Goal: Find specific page/section: Find specific page/section

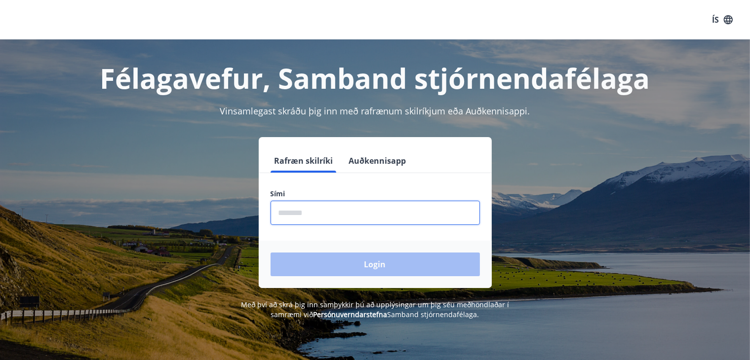
click at [303, 216] on input "phone" at bounding box center [374, 213] width 209 height 24
type input "********"
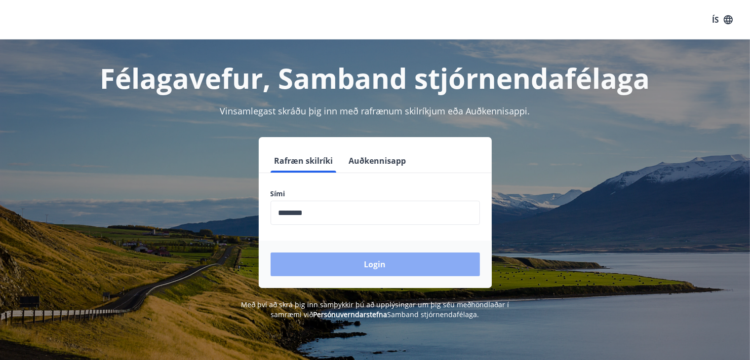
click at [355, 261] on button "Login" at bounding box center [374, 265] width 209 height 24
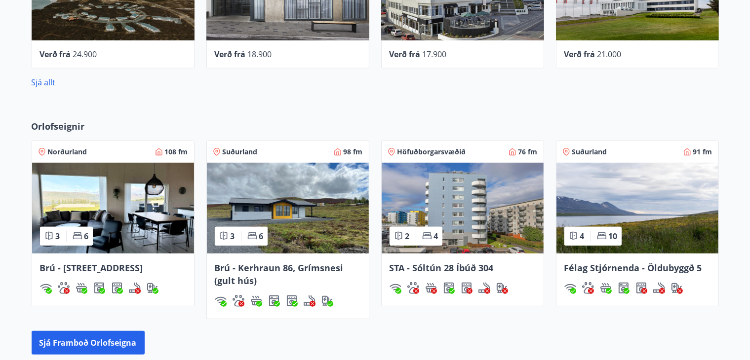
scroll to position [632, 0]
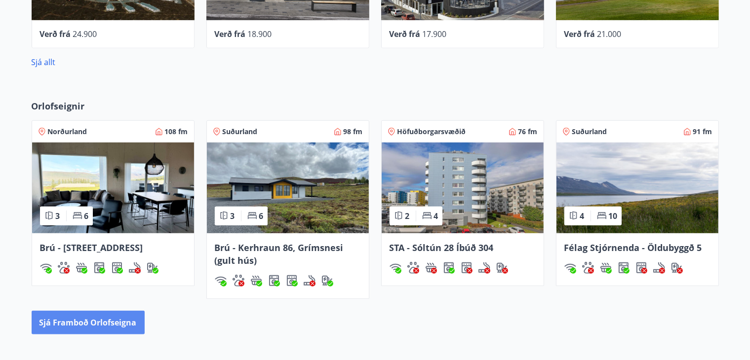
click at [130, 320] on button "Sjá framboð orlofseigna" at bounding box center [88, 323] width 113 height 24
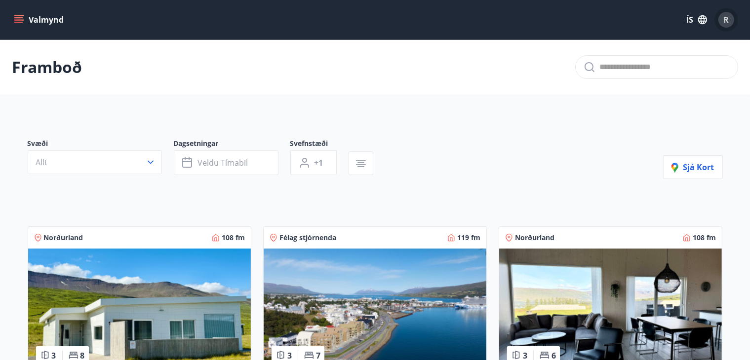
click at [729, 16] on div "R" at bounding box center [726, 20] width 16 height 16
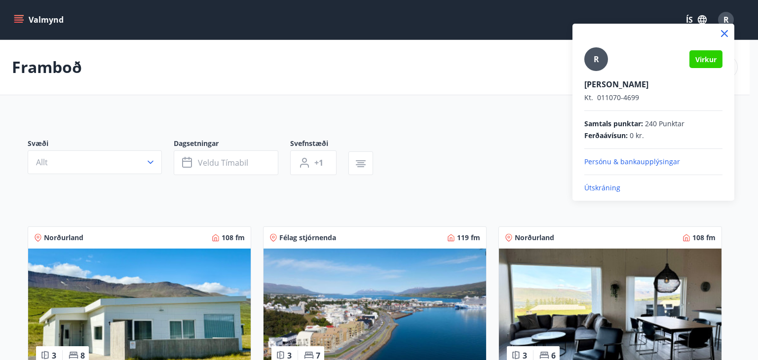
click at [724, 33] on icon at bounding box center [724, 33] width 1 height 1
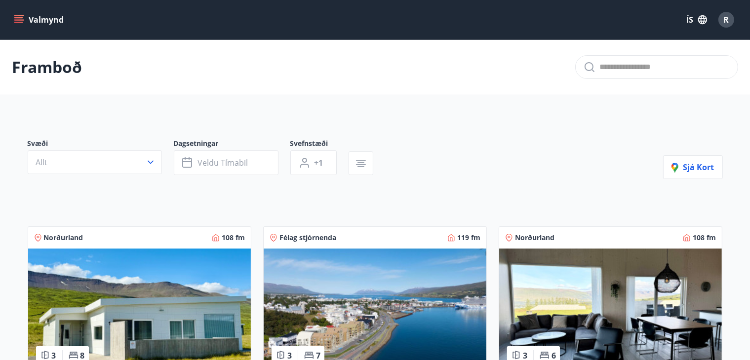
click at [724, 33] on div "Valmynd ÍS R" at bounding box center [375, 19] width 750 height 39
click at [722, 16] on div "R" at bounding box center [726, 20] width 16 height 16
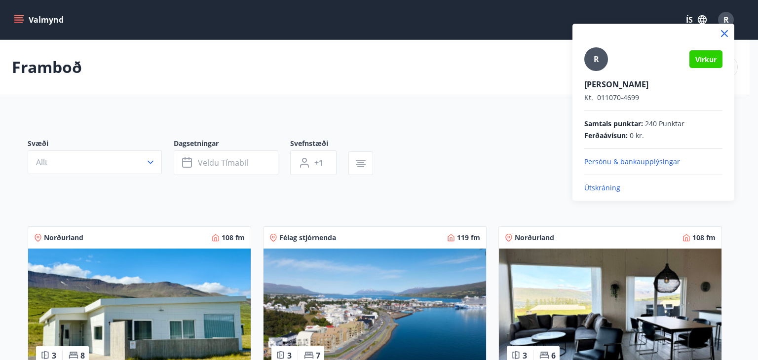
click at [724, 33] on icon at bounding box center [724, 33] width 1 height 1
